Goal: Transaction & Acquisition: Purchase product/service

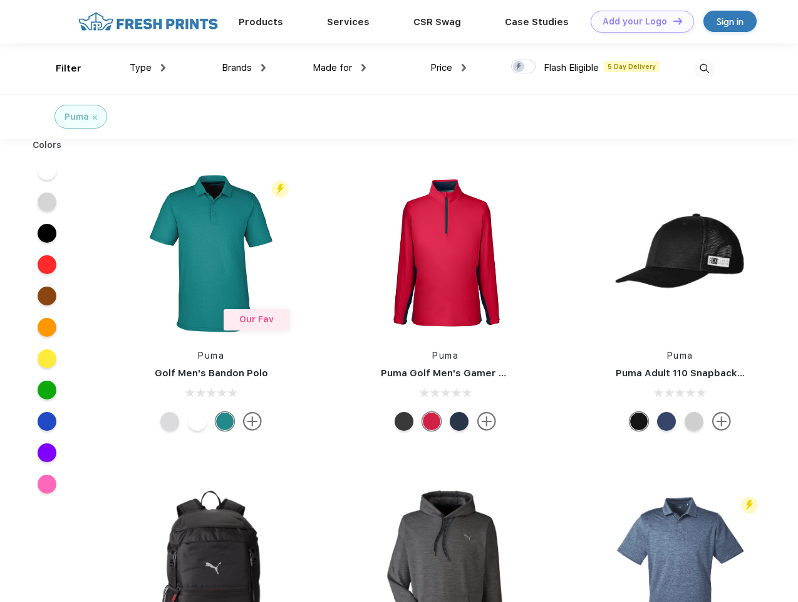
click at [638, 21] on link "Add your Logo Design Tool" at bounding box center [642, 22] width 103 height 22
click at [0, 0] on div "Design Tool" at bounding box center [0, 0] width 0 height 0
click at [672, 21] on link "Add your Logo Design Tool" at bounding box center [642, 22] width 103 height 22
click at [60, 68] on div "Filter" at bounding box center [69, 68] width 26 height 14
click at [148, 68] on span "Type" at bounding box center [141, 67] width 22 height 11
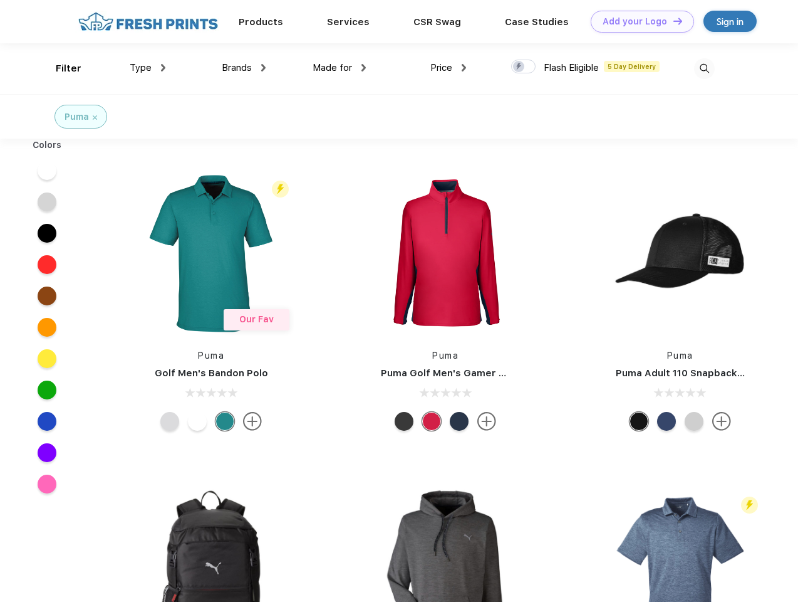
click at [244, 68] on span "Brands" at bounding box center [237, 67] width 30 height 11
click at [340, 68] on span "Made for" at bounding box center [332, 67] width 39 height 11
click at [449, 68] on span "Price" at bounding box center [442, 67] width 22 height 11
click at [524, 67] on div at bounding box center [523, 67] width 24 height 14
click at [520, 67] on input "checkbox" at bounding box center [515, 63] width 8 height 8
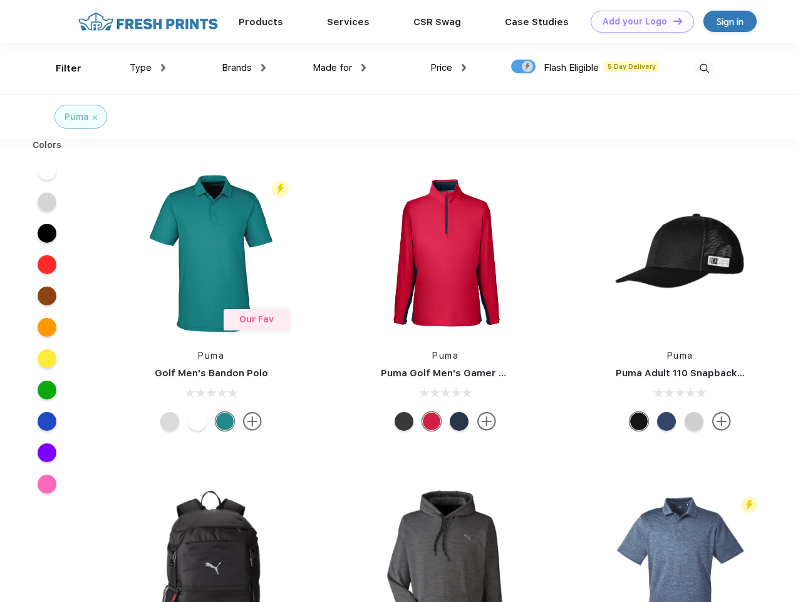
click at [704, 68] on img at bounding box center [704, 68] width 21 height 21
